Goal: Find specific page/section: Find specific page/section

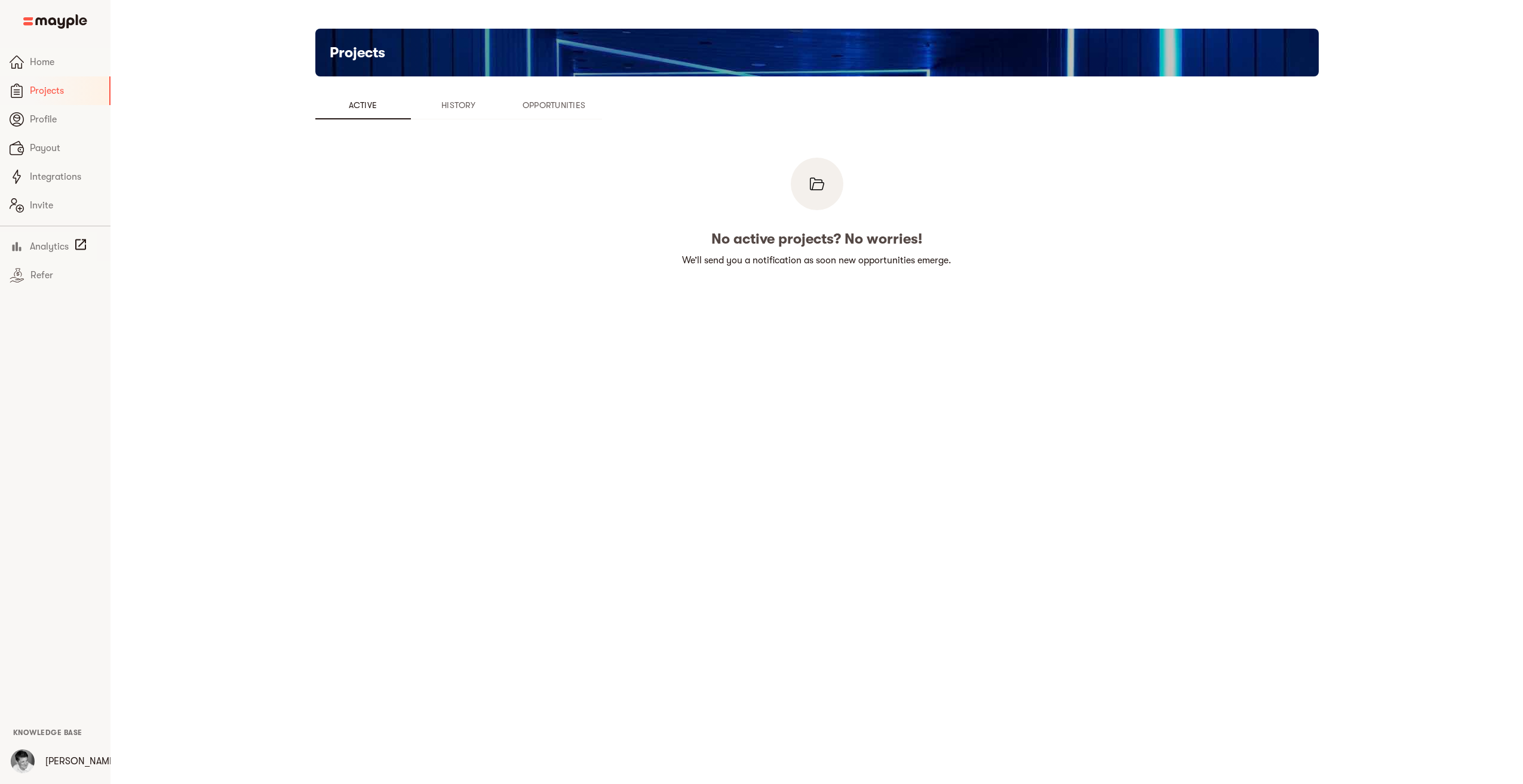
click at [569, 109] on span "Opportunities" at bounding box center [554, 105] width 81 height 14
click at [546, 107] on span "Opportunities" at bounding box center [554, 105] width 81 height 14
